Goal: Feedback & Contribution: Contribute content

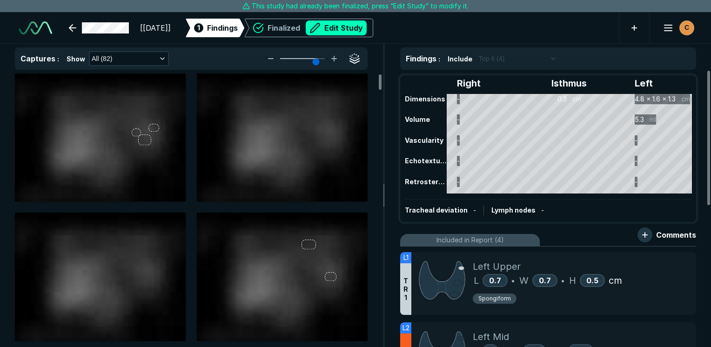
scroll to position [2543, 4396]
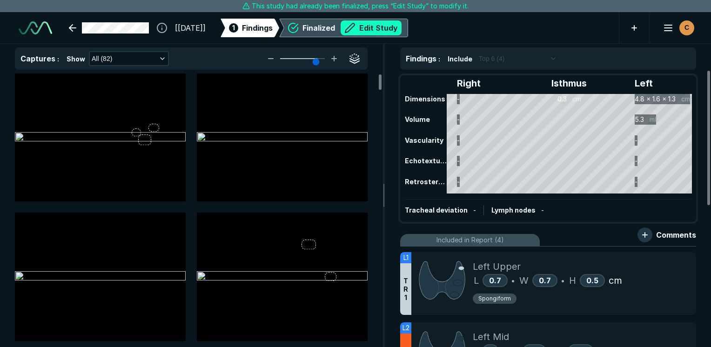
click at [393, 30] on button "Edit Study" at bounding box center [371, 27] width 61 height 15
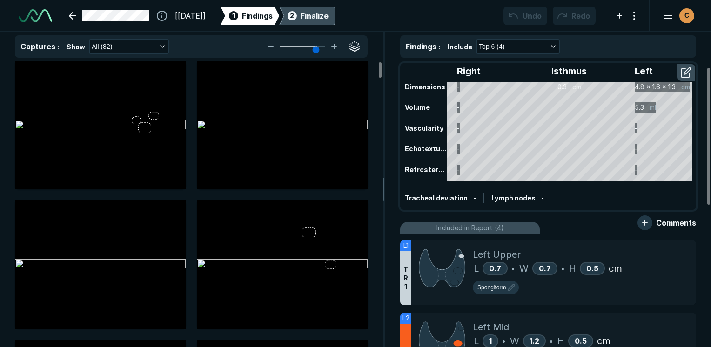
scroll to position [93, 0]
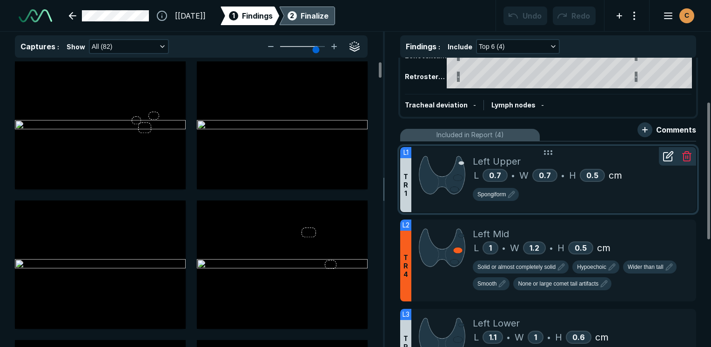
click at [442, 161] on img at bounding box center [442, 175] width 47 height 41
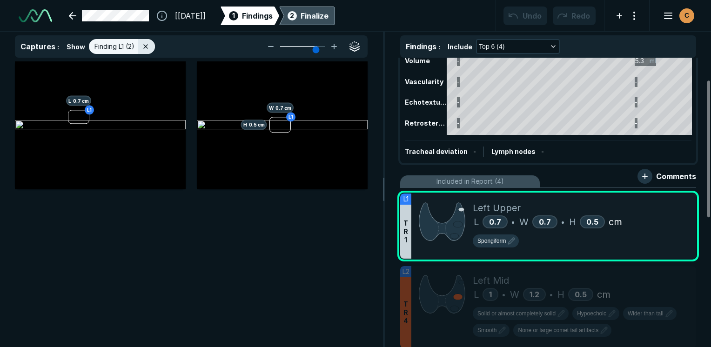
scroll to position [0, 0]
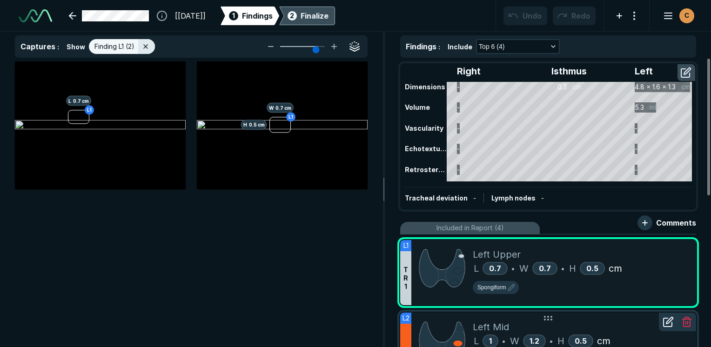
click at [637, 324] on div "Left Mid" at bounding box center [581, 327] width 216 height 14
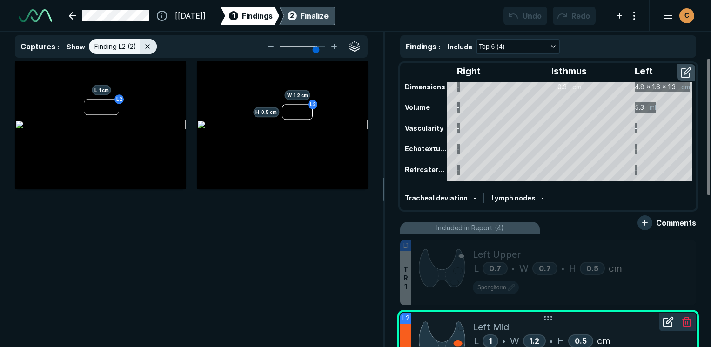
click at [614, 328] on div "Left Mid" at bounding box center [581, 327] width 216 height 14
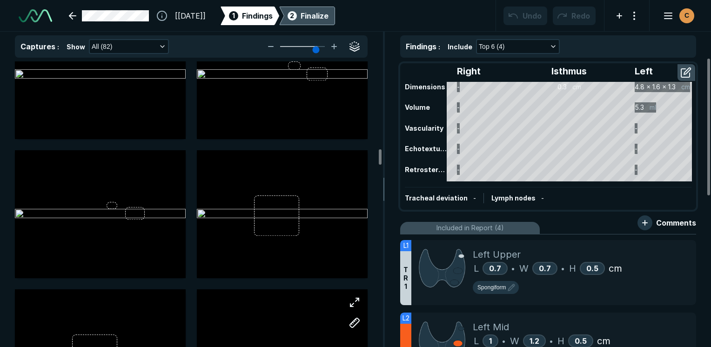
scroll to position [1769, 0]
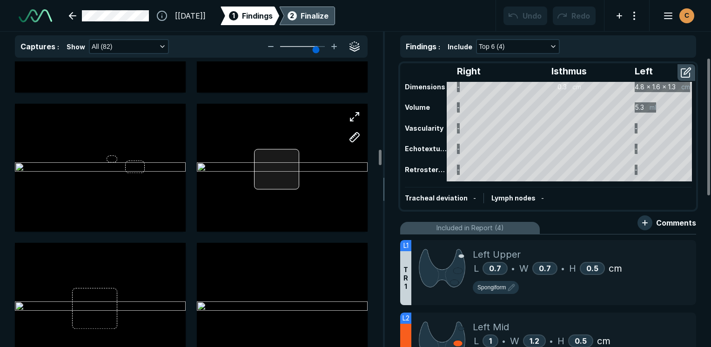
click at [279, 174] on div at bounding box center [277, 169] width 46 height 41
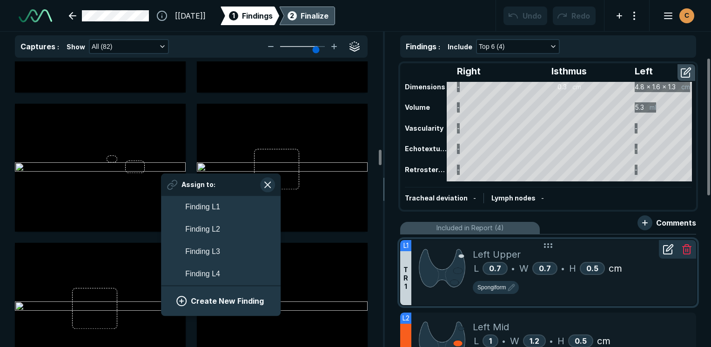
scroll to position [1578, 1726]
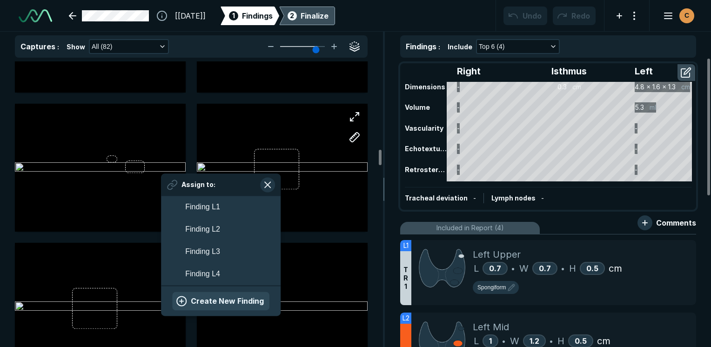
click at [224, 299] on button "Create New Finding" at bounding box center [220, 301] width 97 height 19
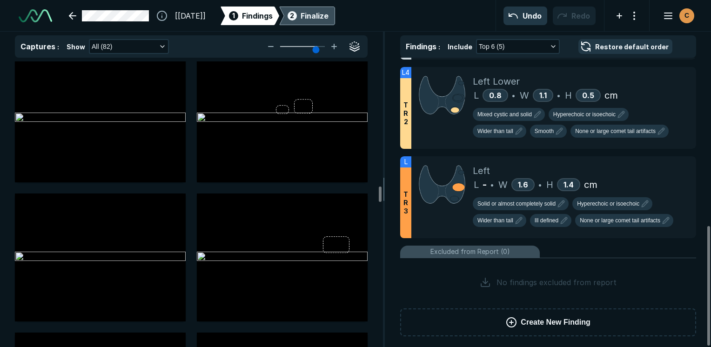
scroll to position [2514, 0]
click at [306, 107] on div at bounding box center [282, 119] width 171 height 128
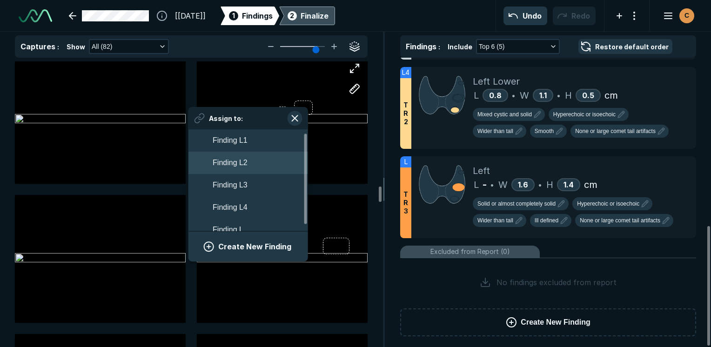
scroll to position [10, 0]
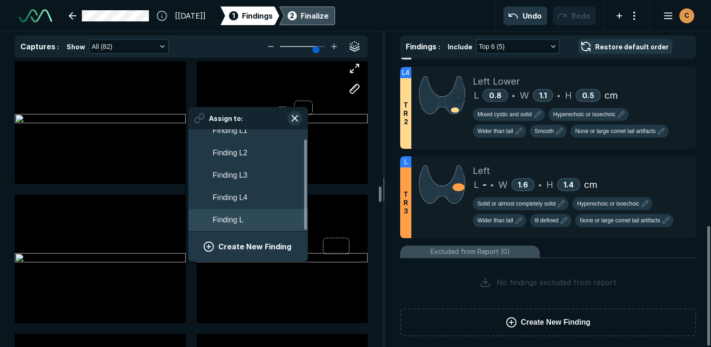
click at [226, 219] on span "Finding L" at bounding box center [228, 220] width 31 height 11
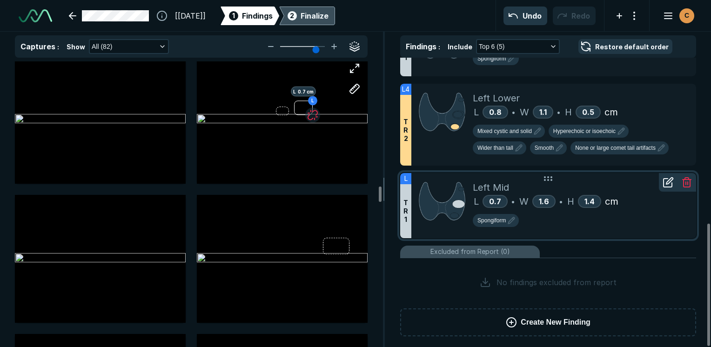
click at [691, 179] on icon at bounding box center [686, 182] width 11 height 11
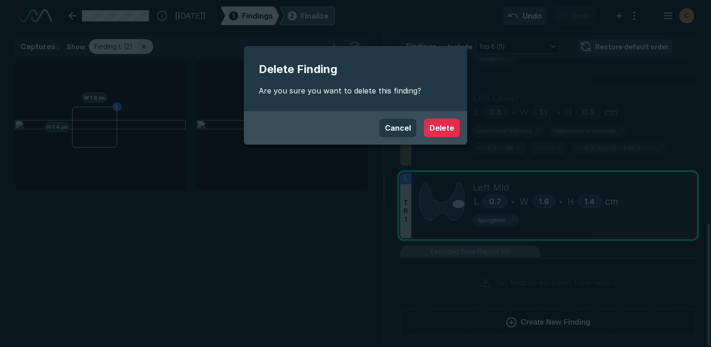
scroll to position [2381, 2769]
click at [441, 126] on button "Delete" at bounding box center [442, 128] width 36 height 19
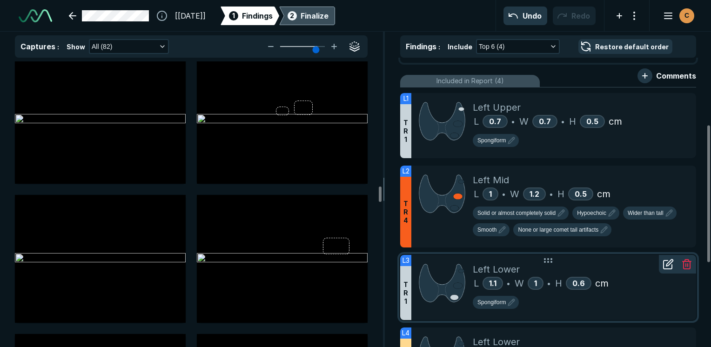
scroll to position [133, 0]
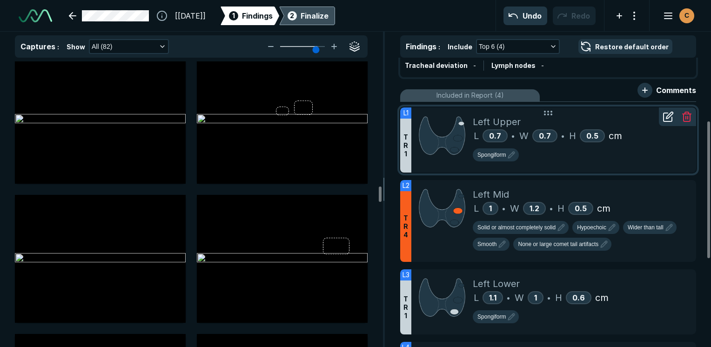
click at [542, 159] on div "Spongiform" at bounding box center [581, 156] width 216 height 17
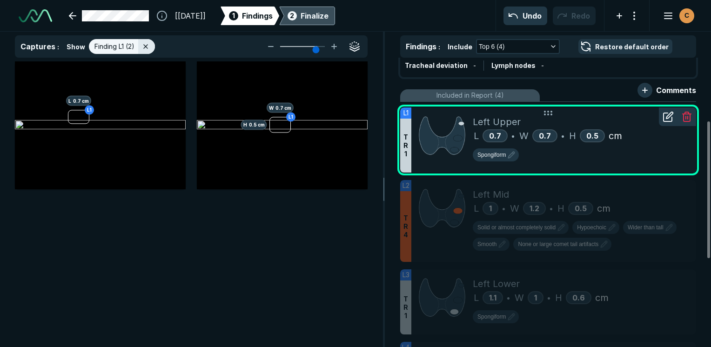
scroll to position [2381, 2769]
click at [668, 115] on icon at bounding box center [670, 115] width 7 height 7
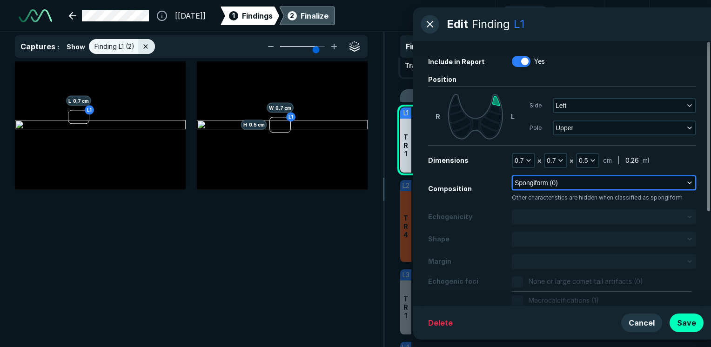
click at [550, 183] on span "Spongiform (0)" at bounding box center [536, 183] width 43 height 10
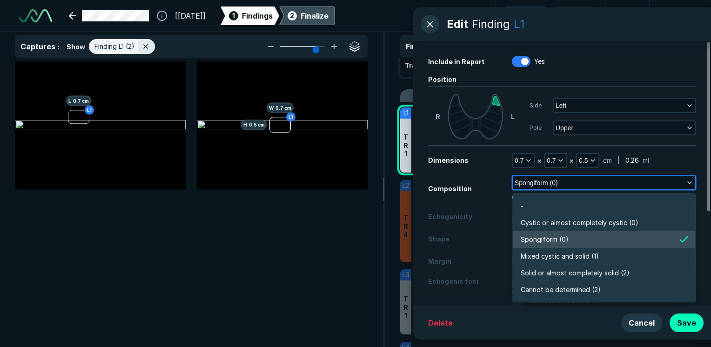
scroll to position [1628, 2016]
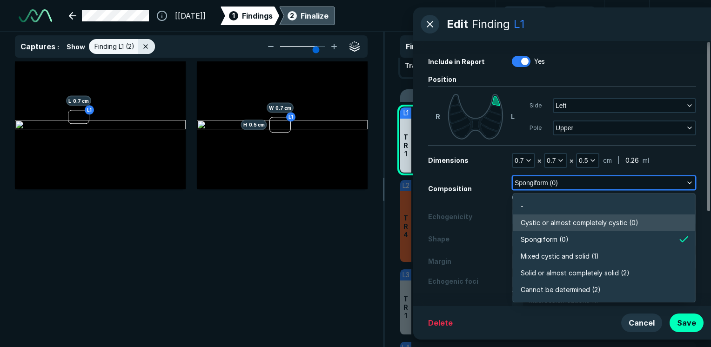
click at [550, 228] on span "Cystic or almost completely cystic (0)" at bounding box center [580, 223] width 118 height 10
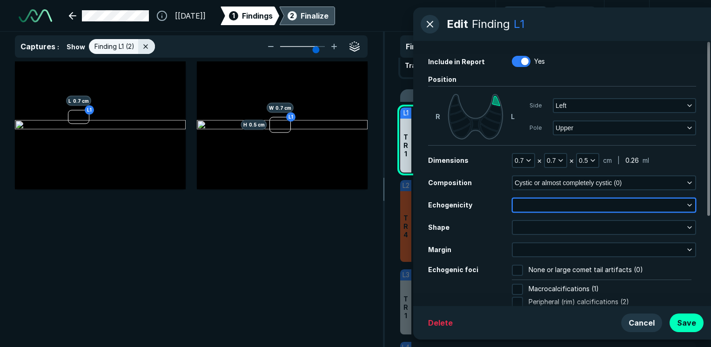
click at [550, 204] on button "button" at bounding box center [604, 205] width 182 height 13
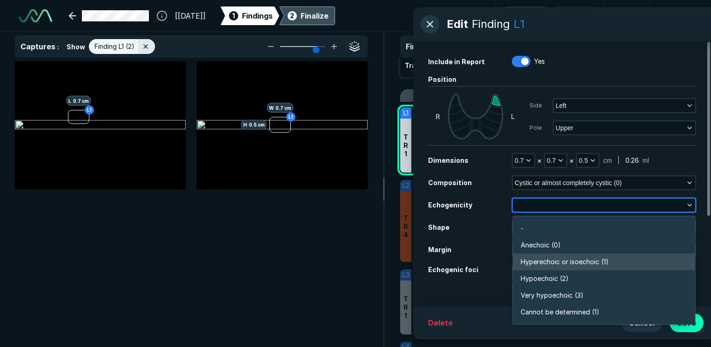
click at [548, 267] on li "Hyperechoic or isoechoic (1)" at bounding box center [604, 262] width 182 height 17
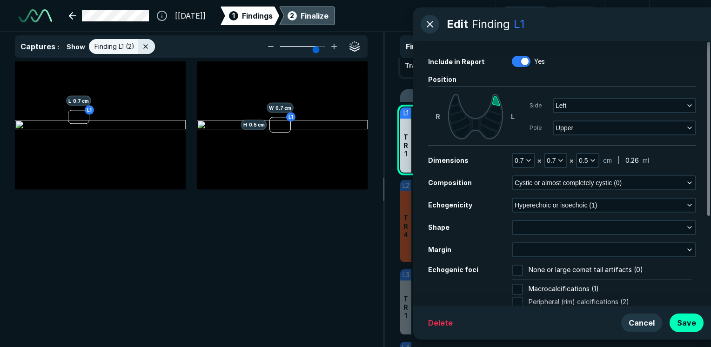
click at [561, 236] on div "Dimensions 0.7 × 0.7 × 0.5 cm | 0.26 ml Composition Cystic or almost completely…" at bounding box center [562, 238] width 268 height 170
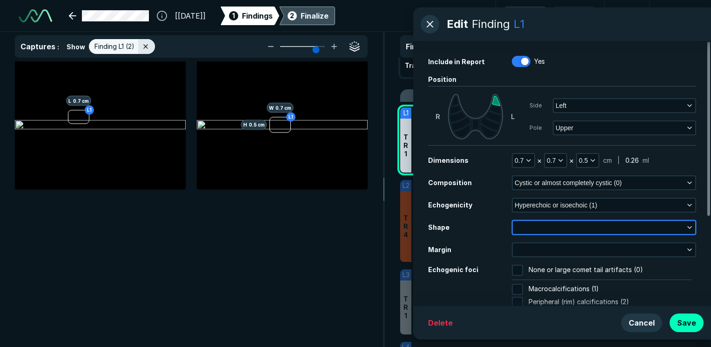
click at [561, 224] on button "button" at bounding box center [604, 227] width 182 height 13
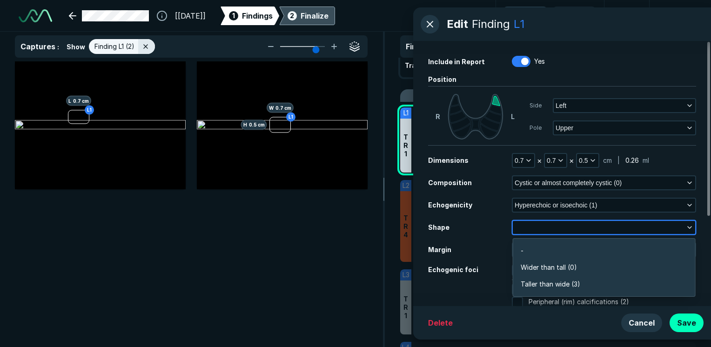
scroll to position [1402, 2016]
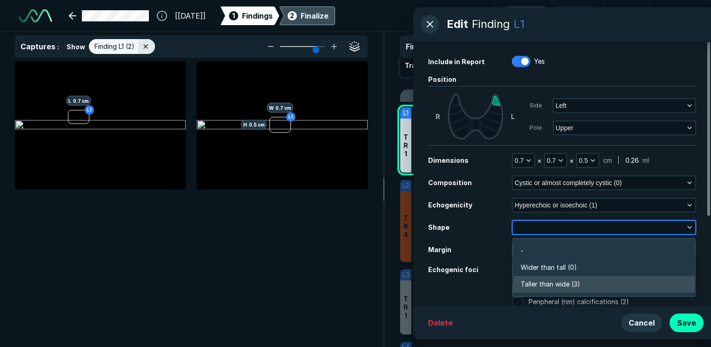
click at [555, 278] on li "Taller than wide (3)" at bounding box center [604, 284] width 182 height 17
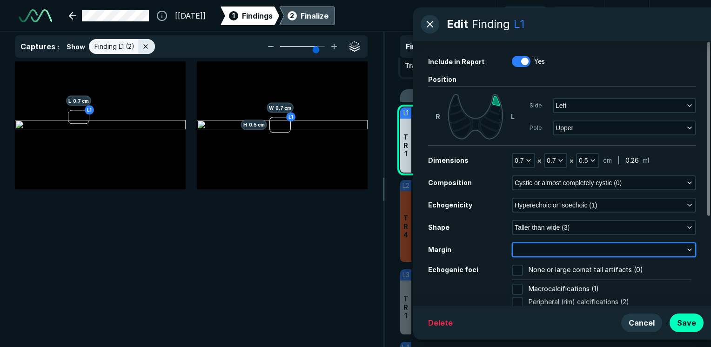
click at [552, 251] on button "button" at bounding box center [604, 249] width 182 height 13
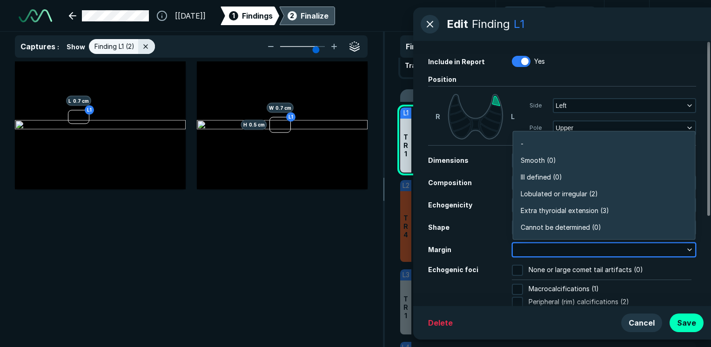
scroll to position [1628, 2016]
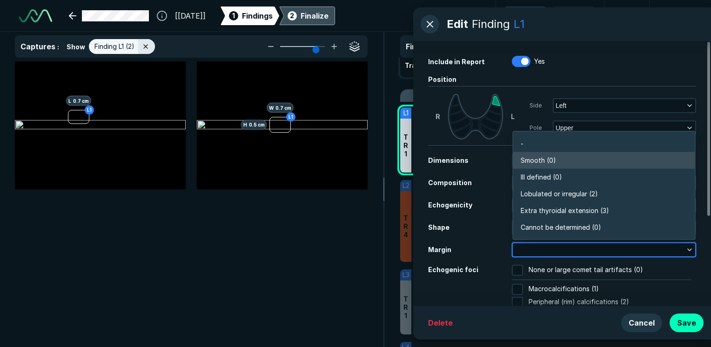
click at [532, 161] on span "Smooth (0)" at bounding box center [538, 160] width 35 height 10
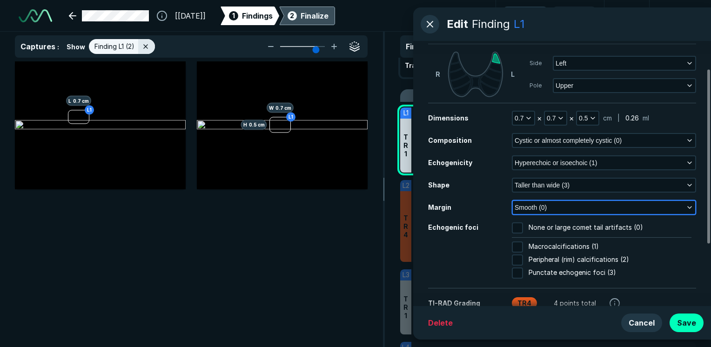
scroll to position [89, 0]
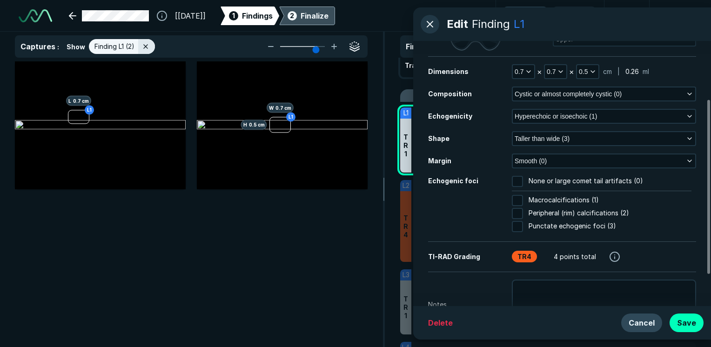
click at [639, 323] on button "Cancel" at bounding box center [641, 323] width 41 height 19
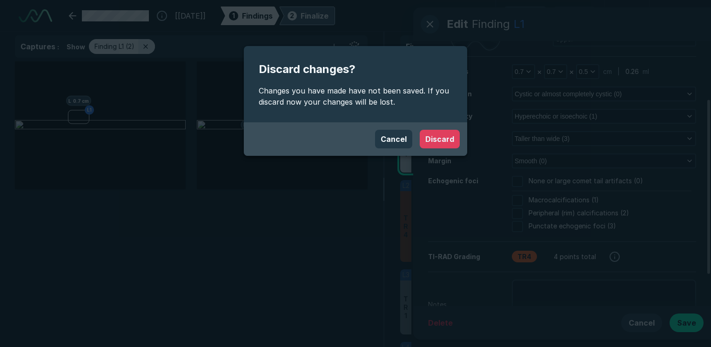
click at [433, 146] on button "Discard" at bounding box center [440, 139] width 40 height 19
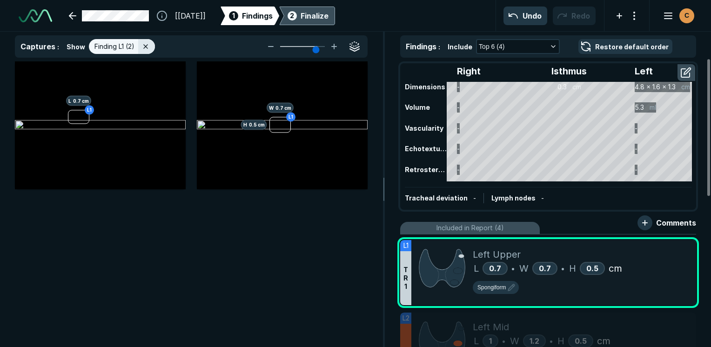
scroll to position [0, 0]
click at [329, 13] on div "Finalize" at bounding box center [315, 15] width 28 height 11
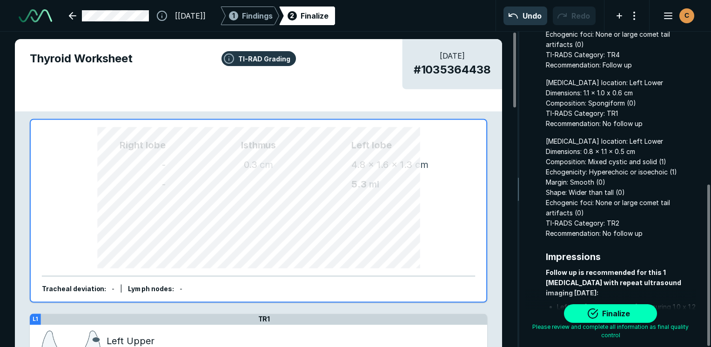
scroll to position [298, 0]
